Goal: Task Accomplishment & Management: Complete application form

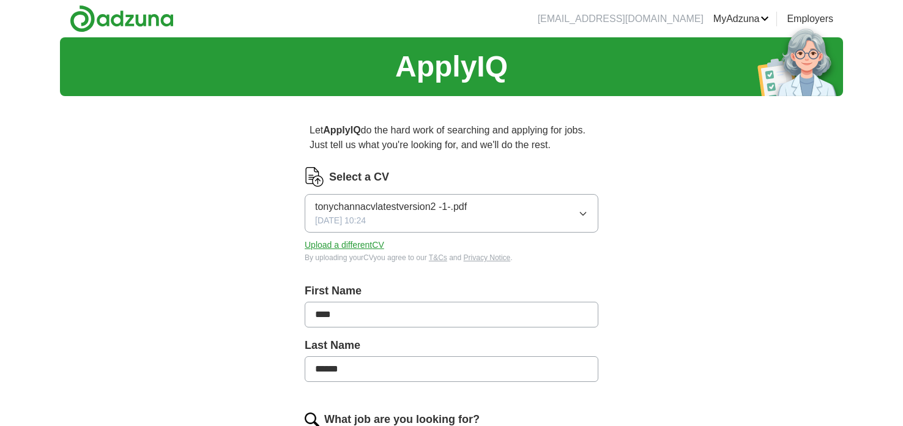
click at [686, 364] on div "ApplyIQ Let ApplyIQ do the hard work of searching and applying for jobs. Just t…" at bounding box center [451, 434] width 783 height 794
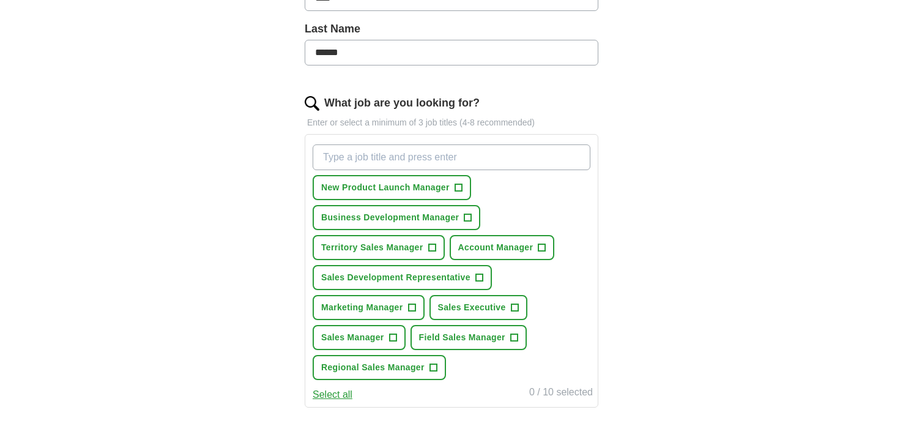
scroll to position [318, 0]
click at [471, 217] on span "+" at bounding box center [467, 217] width 7 height 10
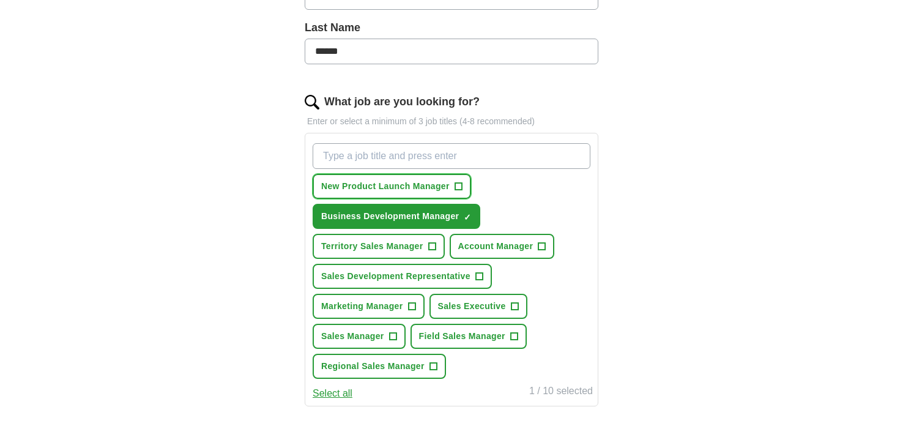
click at [456, 187] on span "+" at bounding box center [458, 187] width 7 height 10
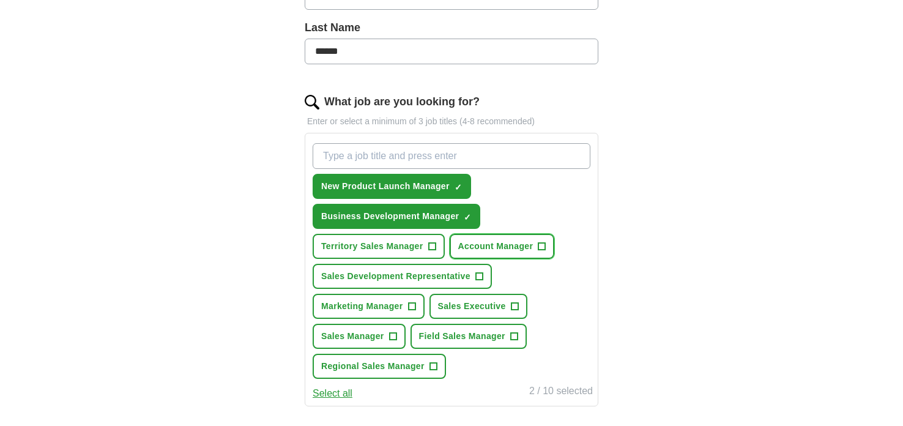
click at [544, 245] on span "+" at bounding box center [541, 247] width 7 height 10
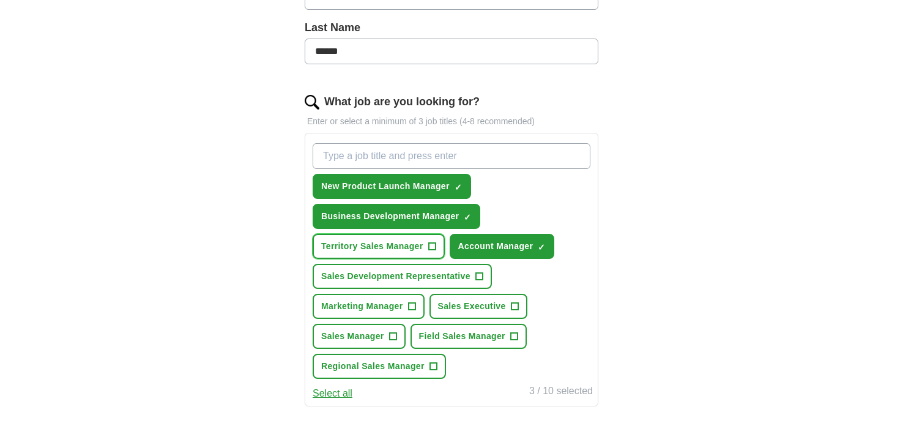
click at [433, 242] on span "+" at bounding box center [431, 247] width 7 height 10
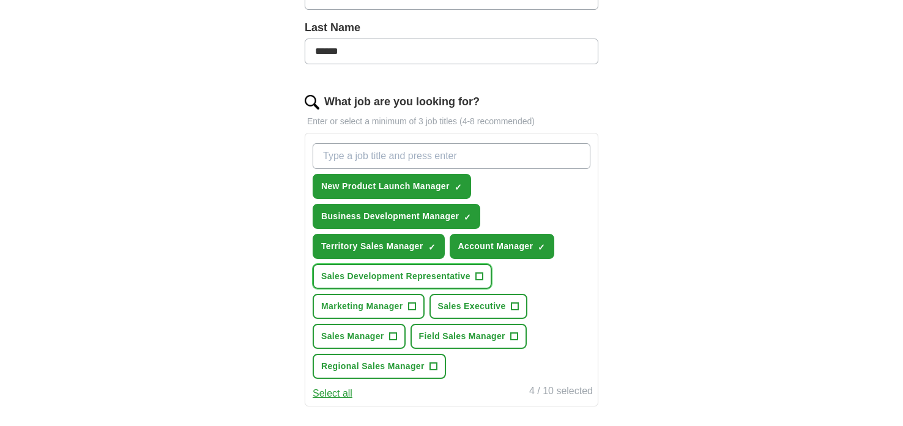
click at [481, 274] on span "+" at bounding box center [478, 277] width 7 height 10
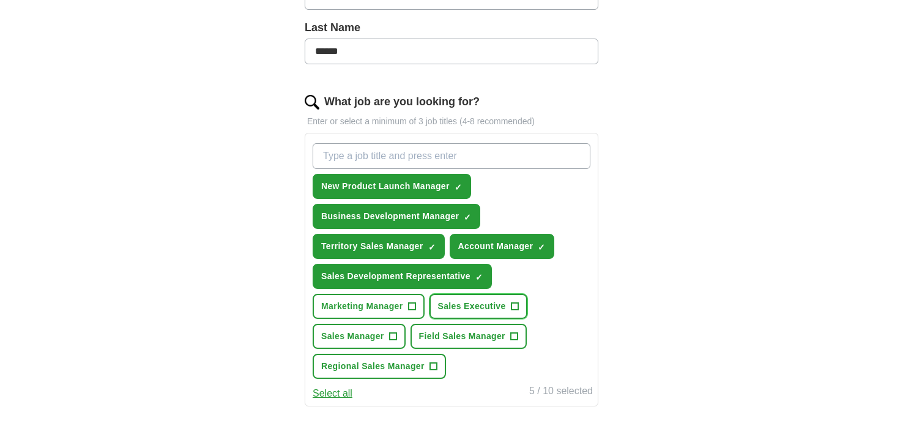
click at [515, 302] on span "+" at bounding box center [514, 307] width 7 height 10
click at [510, 332] on span "+" at bounding box center [513, 337] width 7 height 10
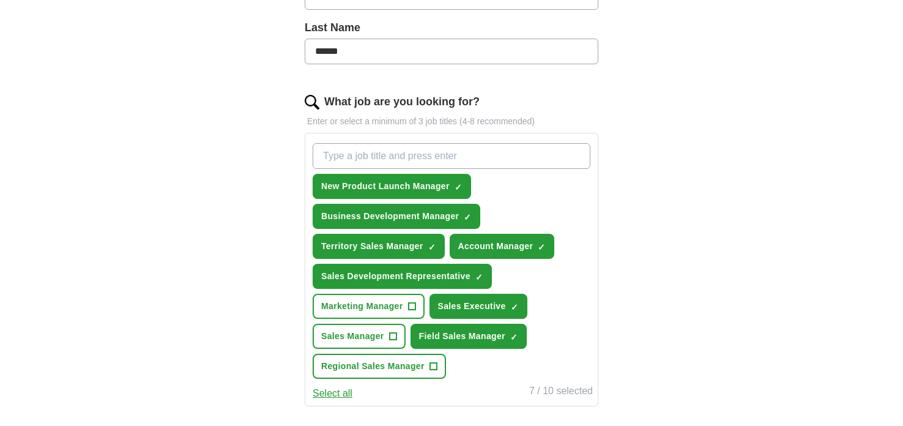
click at [239, 363] on div "ApplyIQ Let ApplyIQ do the hard work of searching and applying for jobs. Just t…" at bounding box center [451, 195] width 783 height 951
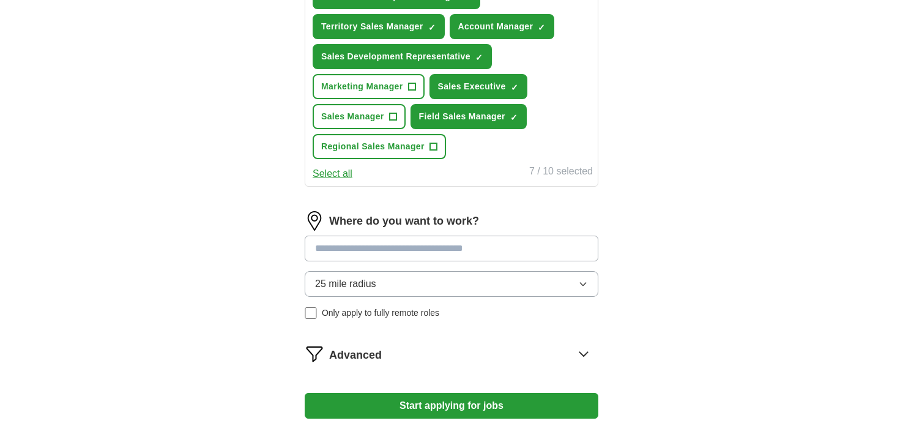
scroll to position [562, 0]
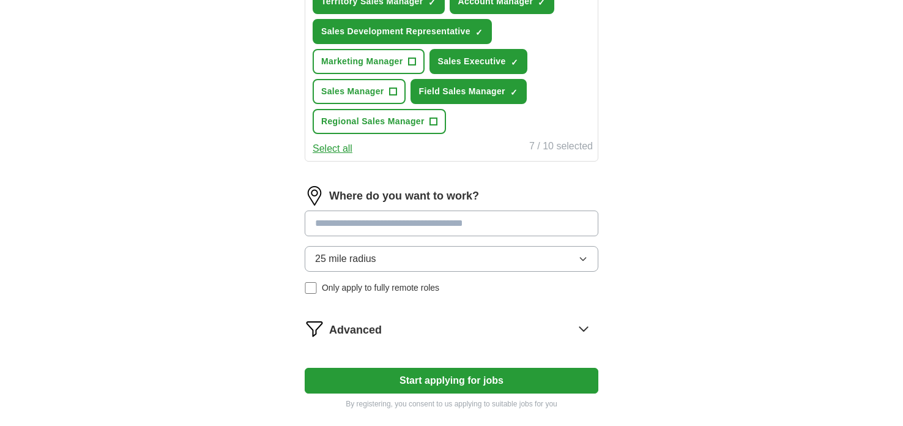
click at [329, 218] on input at bounding box center [452, 223] width 294 height 26
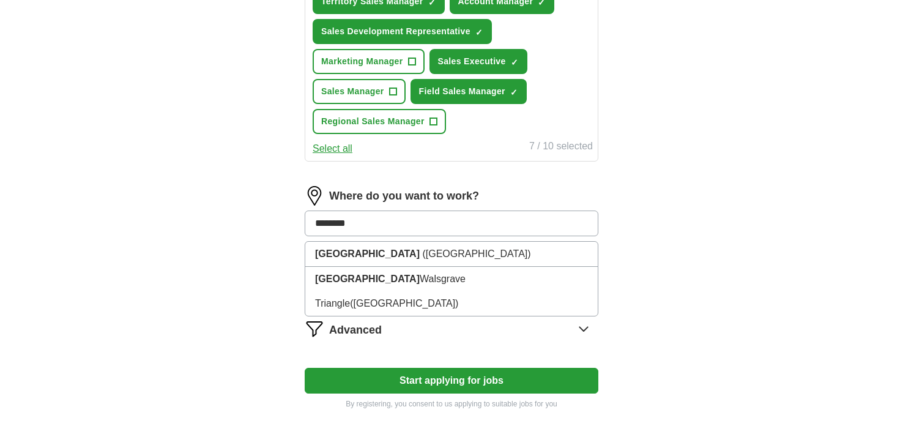
type input "*********"
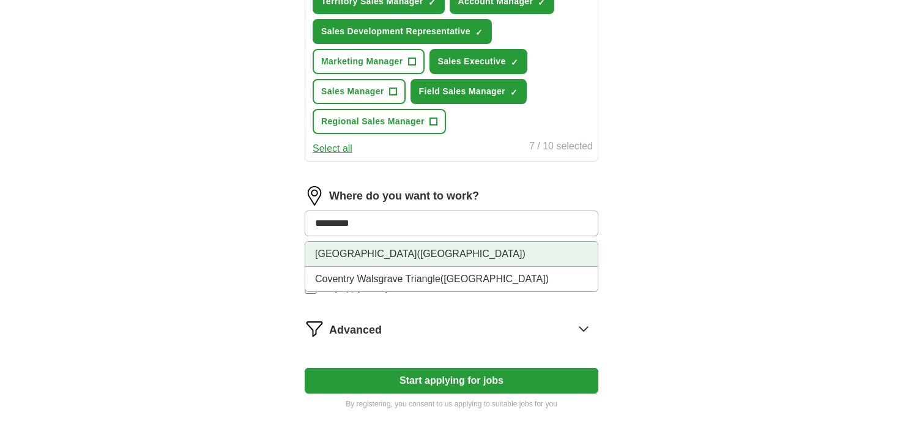
click at [396, 255] on li "[GEOGRAPHIC_DATA] ([GEOGRAPHIC_DATA])" at bounding box center [451, 254] width 292 height 25
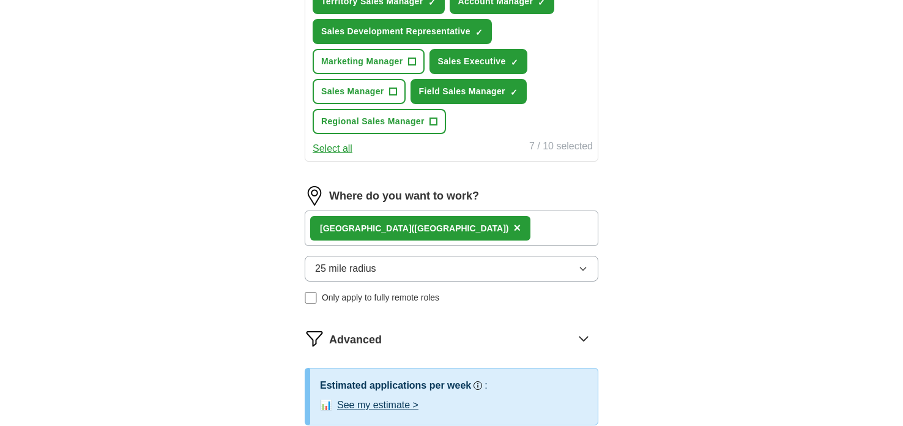
click at [587, 264] on icon "button" at bounding box center [583, 269] width 10 height 10
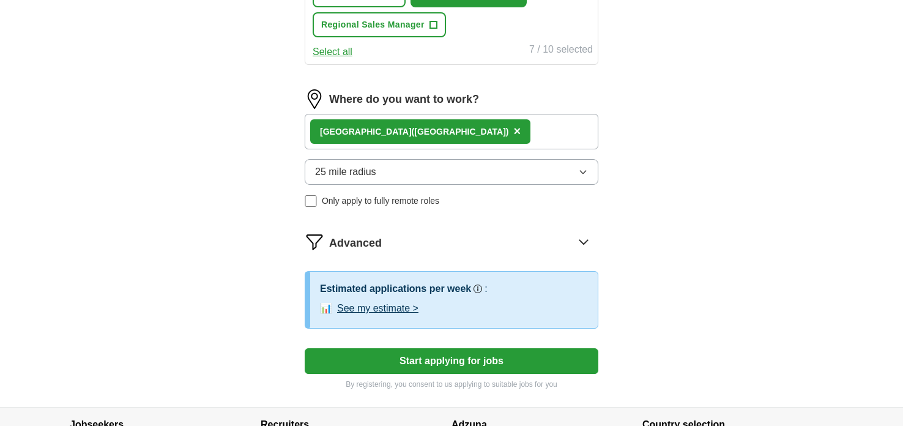
scroll to position [685, 0]
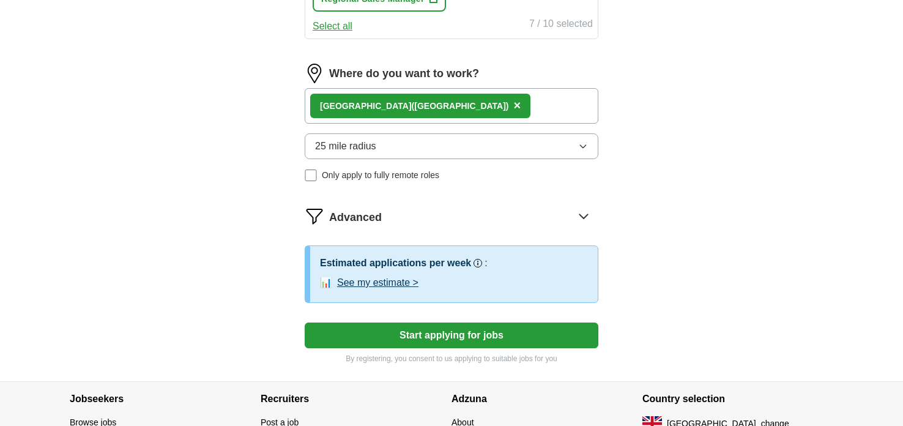
click at [584, 215] on icon at bounding box center [584, 216] width 20 height 20
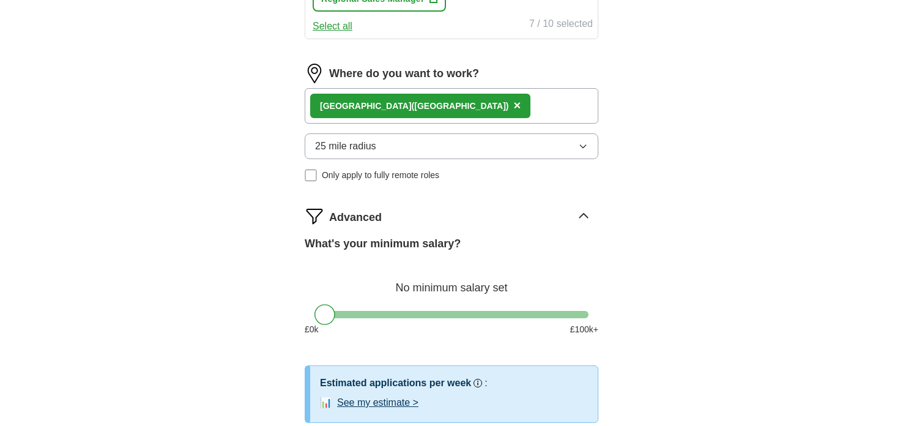
click at [414, 311] on div at bounding box center [451, 314] width 274 height 7
click at [387, 311] on div at bounding box center [451, 314] width 274 height 7
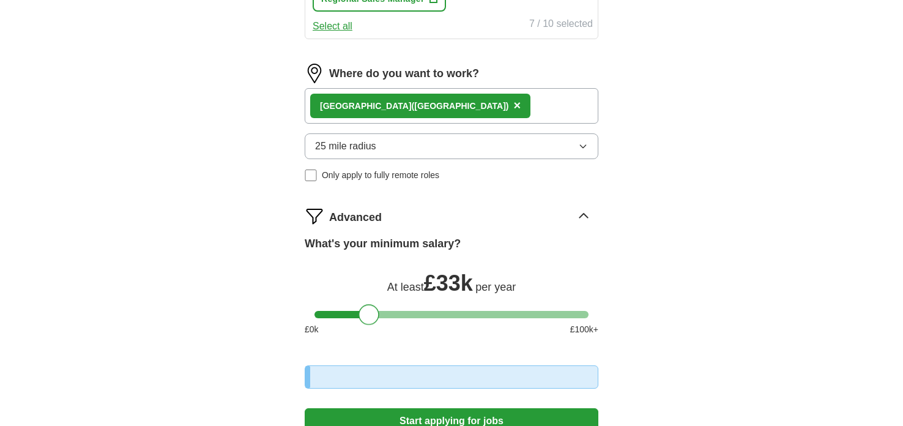
click at [368, 311] on div at bounding box center [451, 314] width 274 height 7
click at [351, 311] on div at bounding box center [451, 314] width 274 height 7
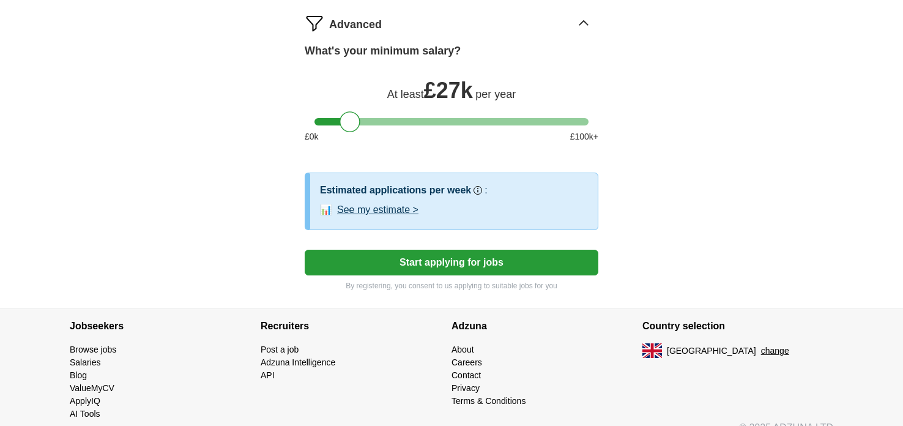
scroll to position [880, 0]
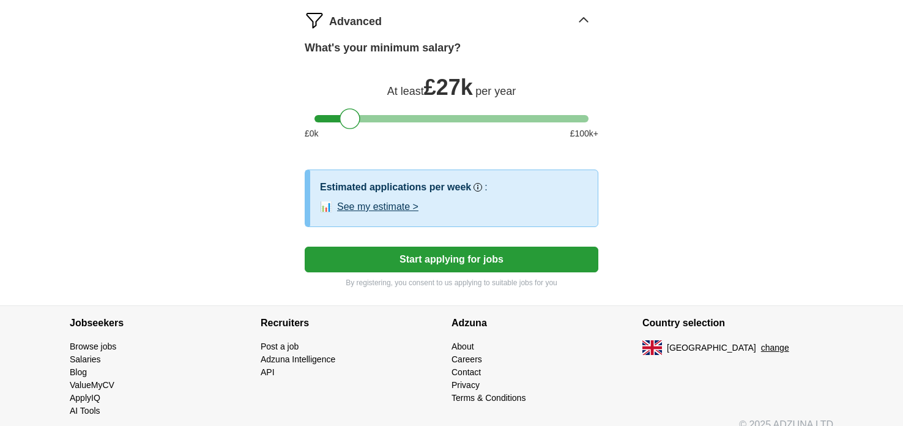
click at [389, 201] on button "See my estimate >" at bounding box center [377, 206] width 81 height 15
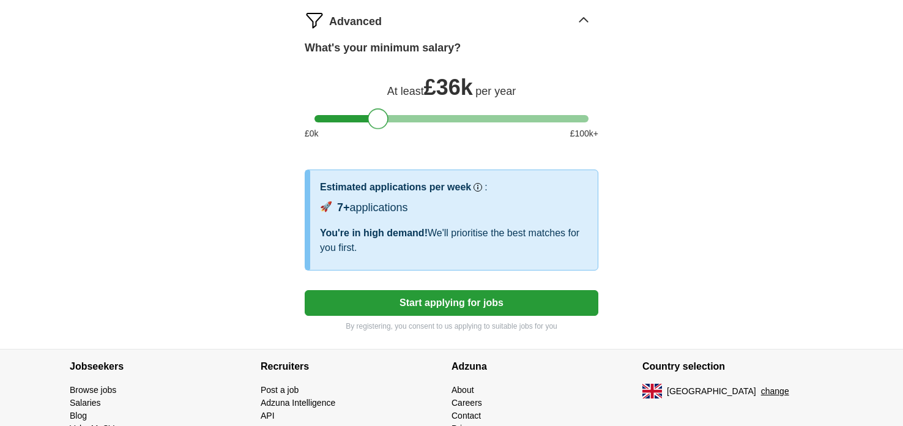
click at [379, 115] on div at bounding box center [451, 118] width 274 height 7
click at [362, 115] on div at bounding box center [451, 118] width 274 height 7
click at [359, 111] on div at bounding box center [362, 118] width 21 height 21
click at [352, 112] on div at bounding box center [362, 118] width 21 height 21
click at [349, 115] on div at bounding box center [451, 118] width 274 height 7
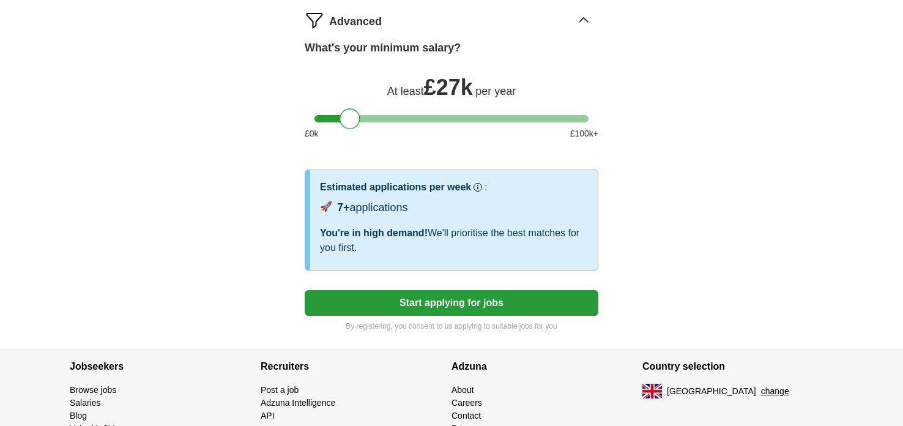
click at [354, 110] on div at bounding box center [350, 118] width 21 height 21
click at [359, 110] on div at bounding box center [350, 118] width 21 height 21
click at [363, 115] on div at bounding box center [451, 118] width 274 height 7
click at [453, 296] on button "Start applying for jobs" at bounding box center [452, 303] width 294 height 26
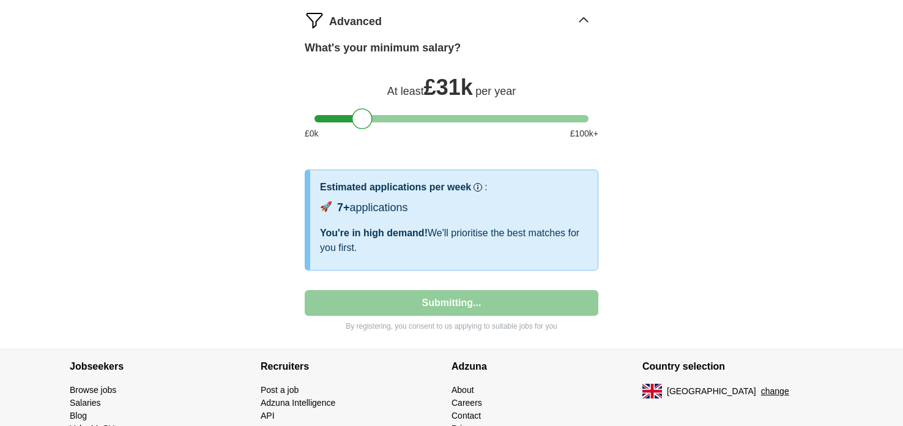
select select "**"
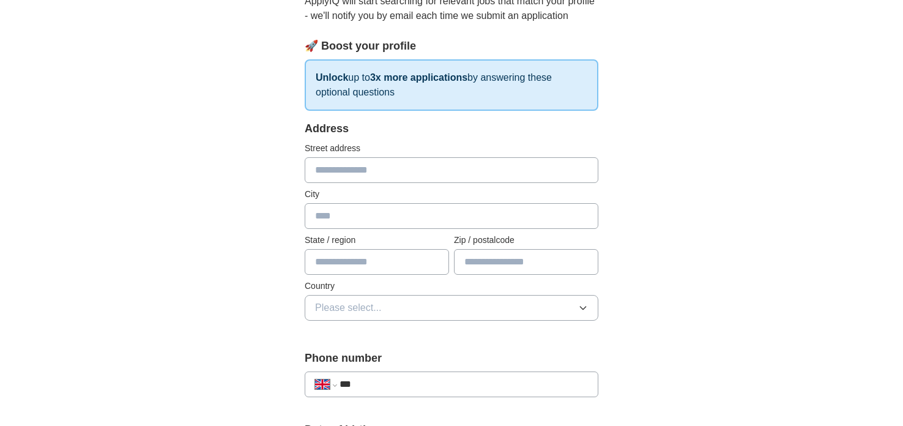
scroll to position [146, 0]
click at [330, 173] on input "text" at bounding box center [452, 170] width 294 height 26
type input "**********"
type input "*******"
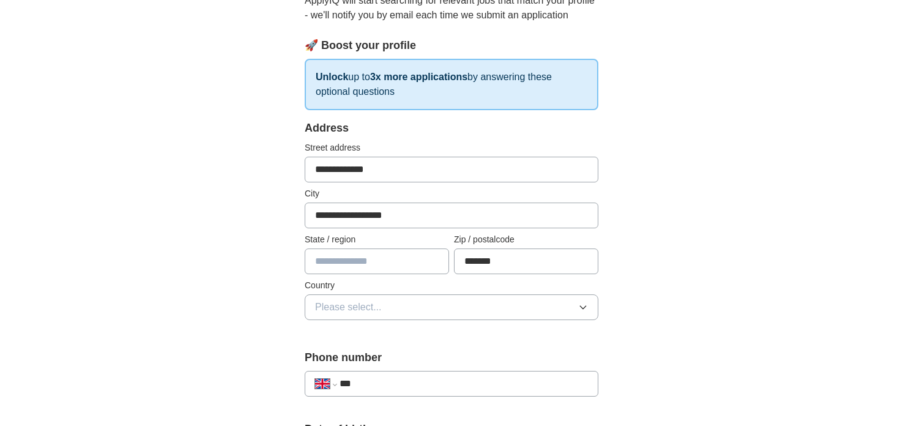
click at [322, 263] on input "text" at bounding box center [377, 261] width 144 height 26
type input "**********"
click at [584, 307] on icon "button" at bounding box center [583, 307] width 10 height 10
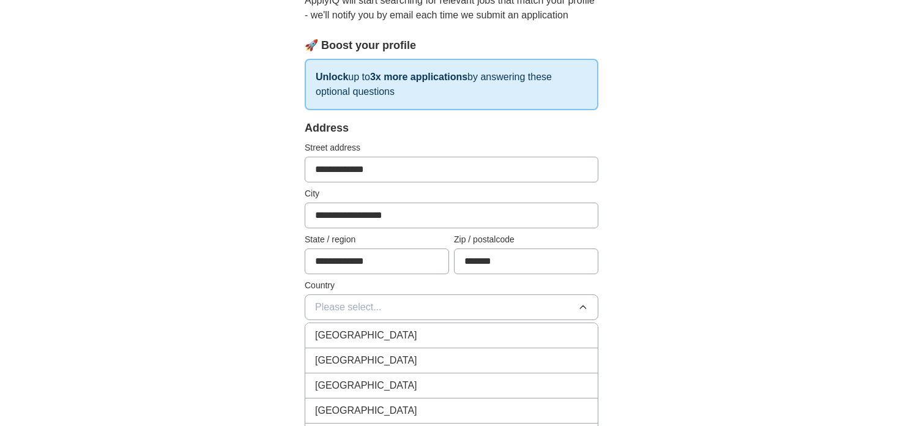
click at [559, 332] on div "[GEOGRAPHIC_DATA]" at bounding box center [451, 335] width 273 height 15
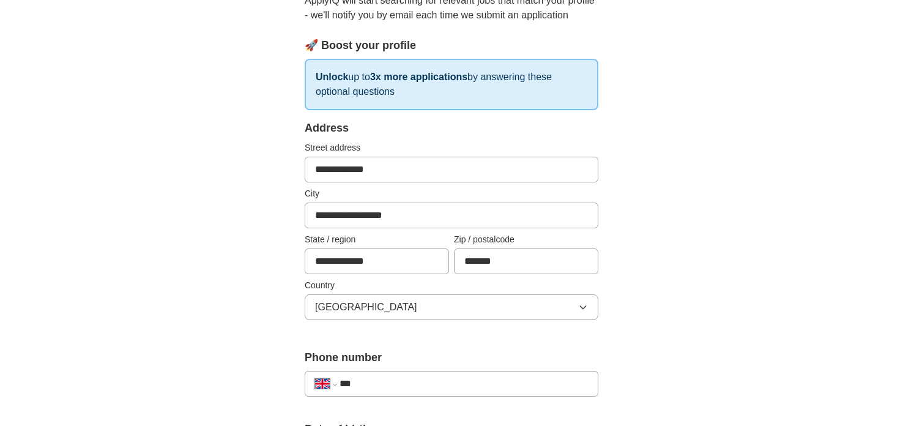
click at [362, 384] on input "***" at bounding box center [464, 383] width 248 height 15
type input "**********"
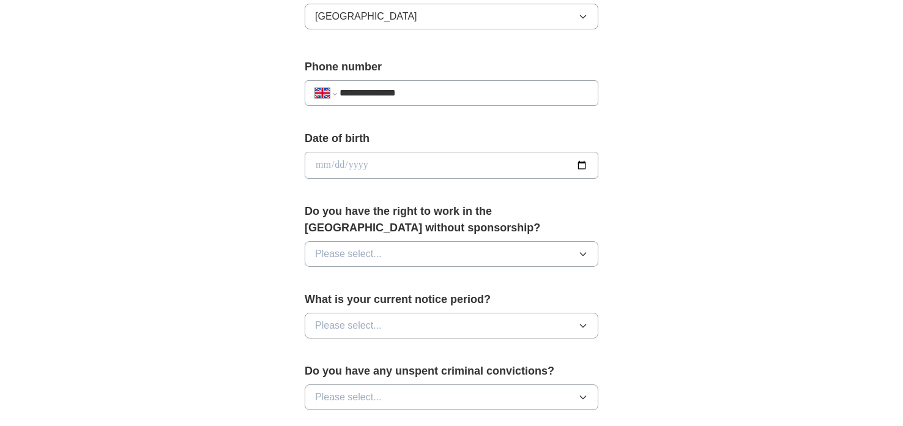
scroll to position [440, 0]
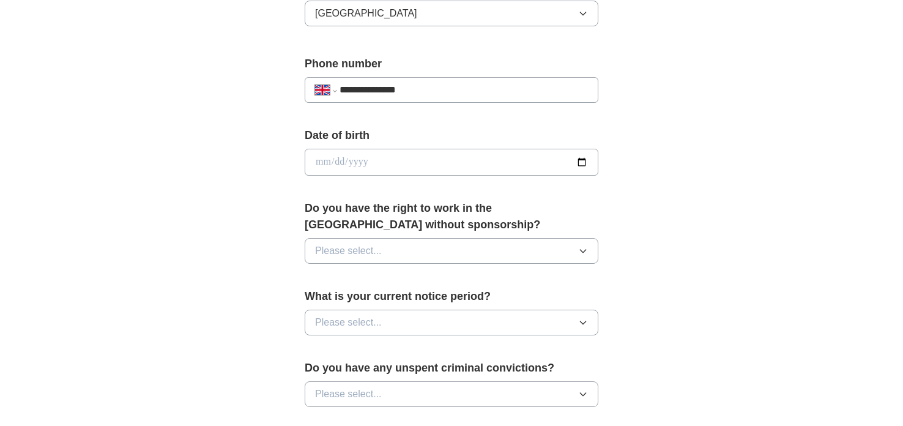
click at [583, 161] on input "date" at bounding box center [452, 162] width 294 height 27
click at [382, 157] on input "date" at bounding box center [452, 162] width 294 height 27
type input "**********"
click at [586, 251] on icon "button" at bounding box center [583, 251] width 10 height 10
click at [516, 283] on div "Yes" at bounding box center [451, 279] width 273 height 15
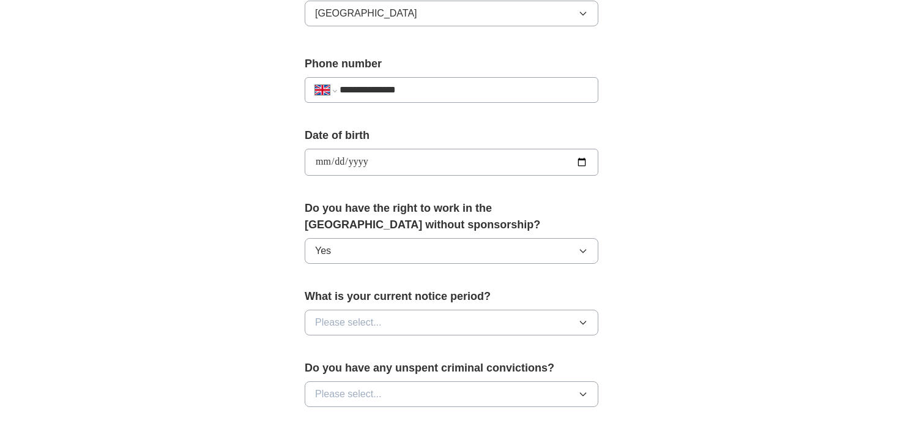
click at [581, 324] on button "Please select..." at bounding box center [452, 323] width 294 height 26
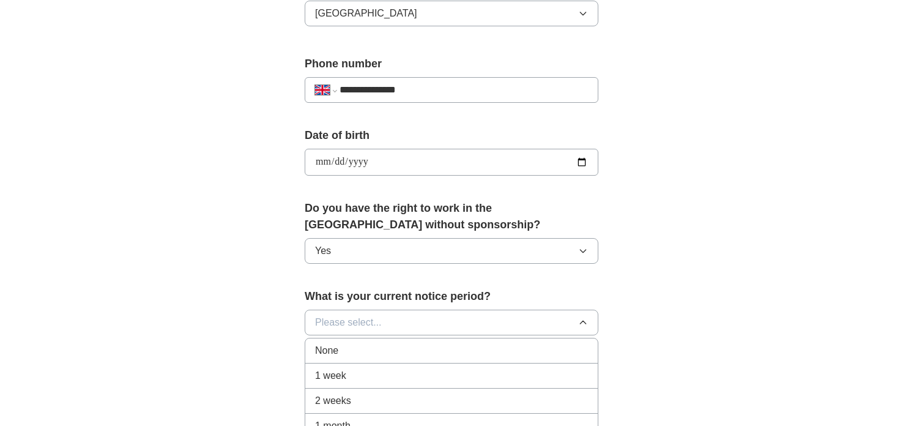
click at [496, 358] on li "None" at bounding box center [451, 350] width 292 height 25
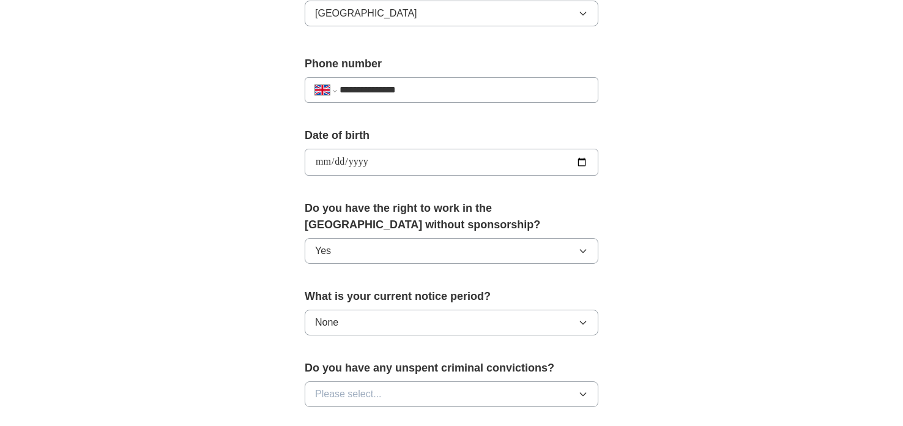
click at [670, 371] on div "**********" at bounding box center [451, 146] width 783 height 1098
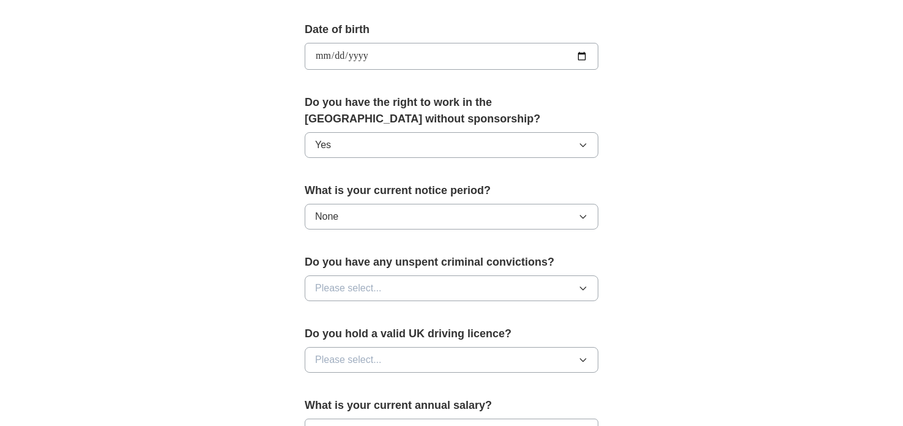
scroll to position [636, 0]
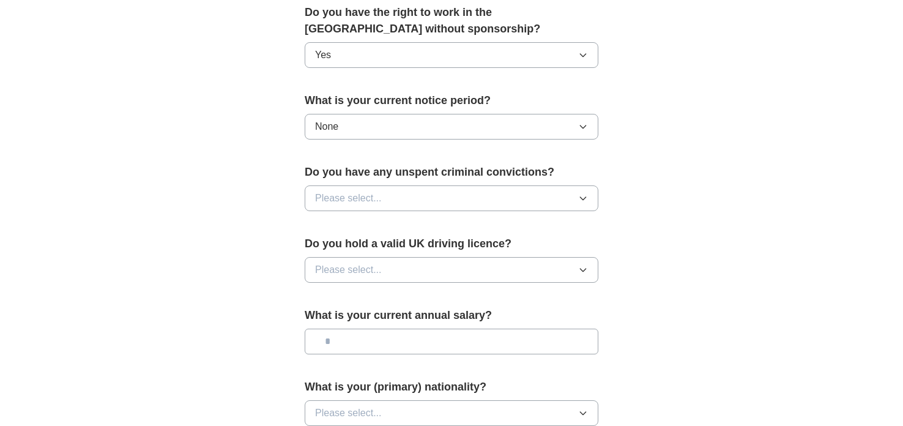
click at [584, 198] on icon "button" at bounding box center [583, 198] width 10 height 10
click at [486, 250] on div "No" at bounding box center [451, 251] width 273 height 15
click at [585, 270] on icon "button" at bounding box center [583, 270] width 10 height 10
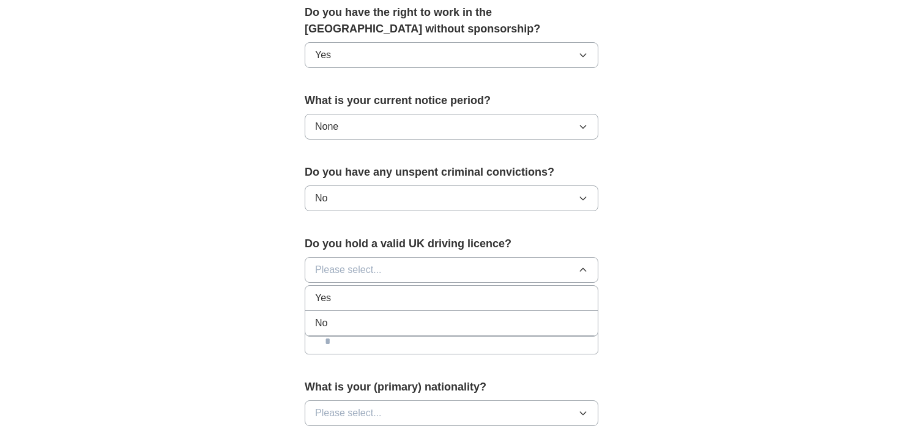
click at [466, 299] on div "Yes" at bounding box center [451, 298] width 273 height 15
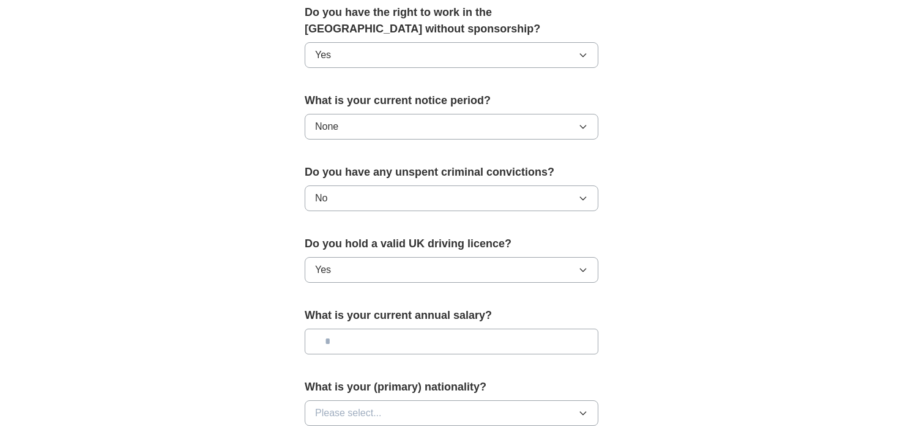
click at [336, 338] on input "text" at bounding box center [452, 342] width 294 height 26
type input "*******"
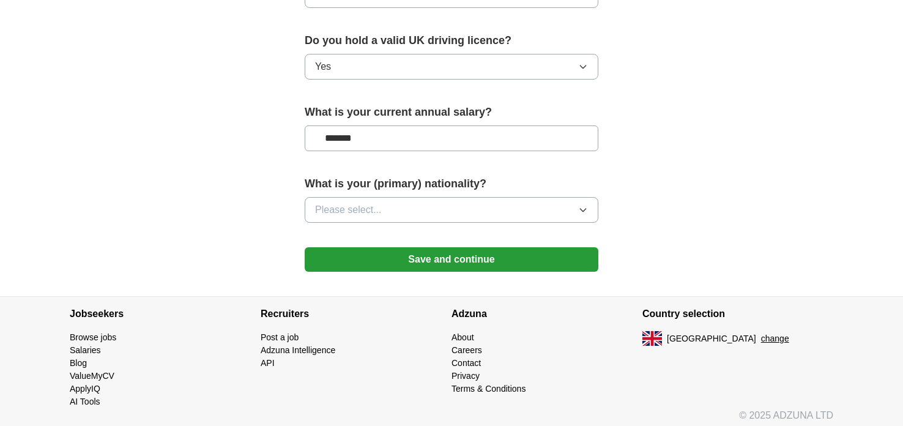
scroll to position [841, 0]
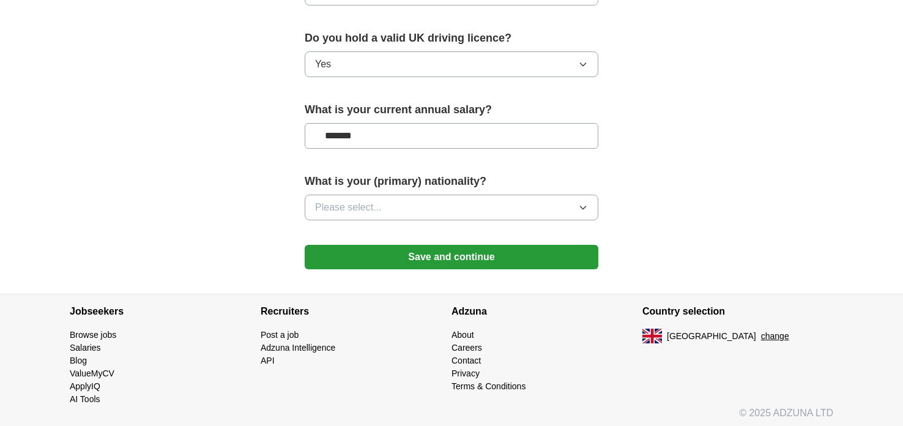
click at [582, 203] on icon "button" at bounding box center [583, 208] width 10 height 10
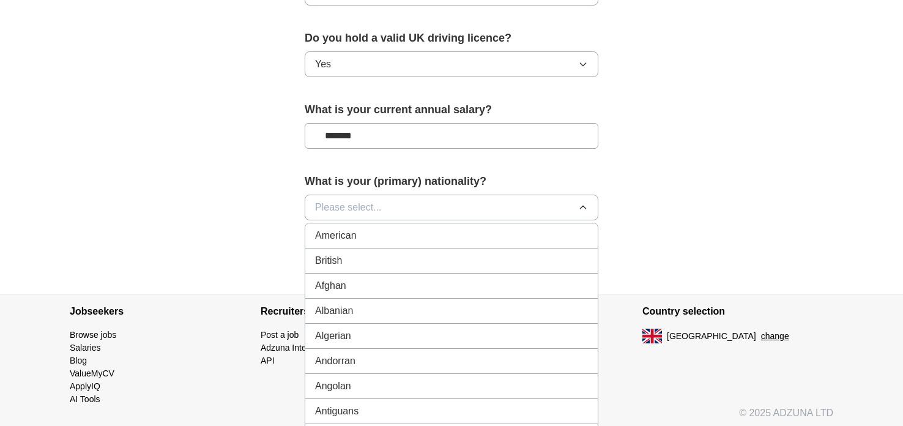
click at [546, 248] on li "British" at bounding box center [451, 260] width 292 height 25
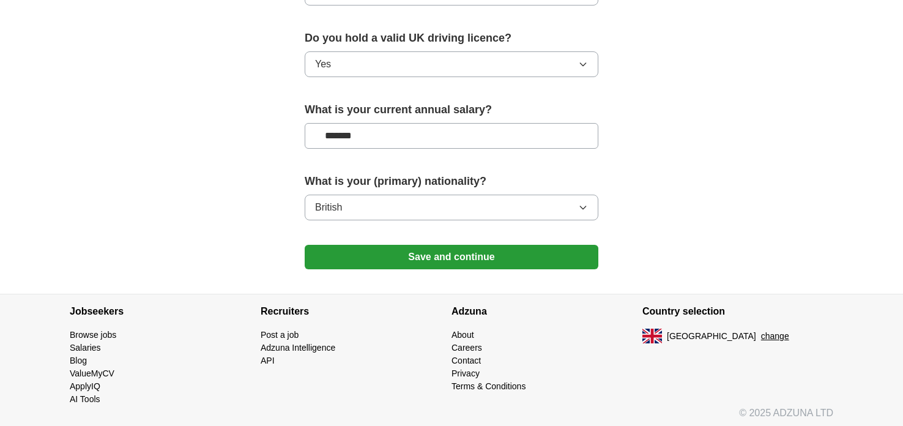
click at [437, 251] on button "Save and continue" at bounding box center [452, 257] width 294 height 24
